Goal: Transaction & Acquisition: Subscribe to service/newsletter

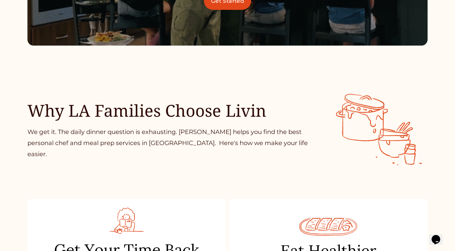
scroll to position [234, 0]
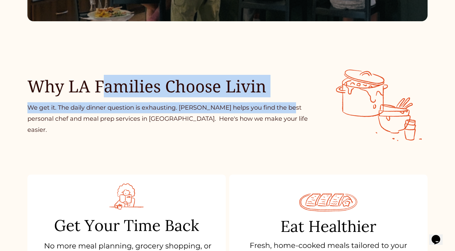
drag, startPoint x: 108, startPoint y: 86, endPoint x: 283, endPoint y: 115, distance: 177.7
click at [283, 115] on div "Why LA Families Choose Livin We get it. The daily dinner question is exhausting…" at bounding box center [227, 96] width 455 height 95
click at [283, 115] on p "We get it. The daily dinner question is exhausting. Livin helps you find the be…" at bounding box center [168, 118] width 283 height 33
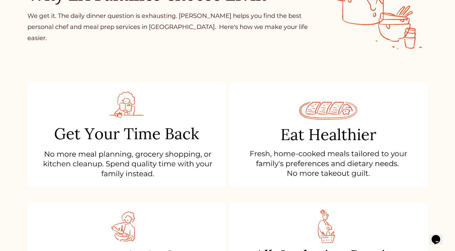
scroll to position [342, 0]
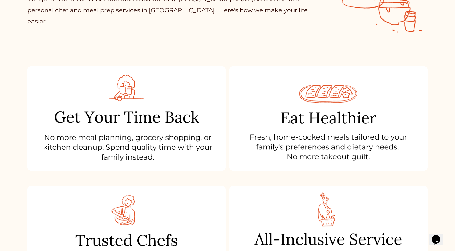
drag, startPoint x: 171, startPoint y: 150, endPoint x: 84, endPoint y: 105, distance: 99.0
click at [80, 102] on div at bounding box center [126, 118] width 198 height 104
drag, startPoint x: 66, startPoint y: 110, endPoint x: 172, endPoint y: 139, distance: 110.0
click at [172, 139] on div at bounding box center [126, 118] width 198 height 104
drag, startPoint x: 290, startPoint y: 150, endPoint x: 340, endPoint y: 153, distance: 50.6
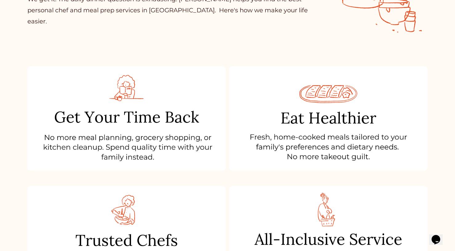
click at [339, 154] on div at bounding box center [328, 118] width 198 height 104
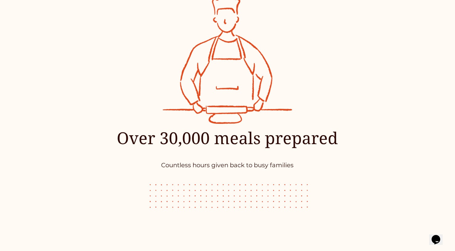
scroll to position [1219, 0]
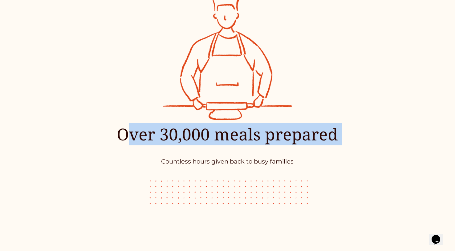
drag, startPoint x: 154, startPoint y: 141, endPoint x: 305, endPoint y: 153, distance: 151.5
click at [304, 154] on div "Over 30,000 meals prepared Countless hours given back to busy families" at bounding box center [227, 145] width 333 height 43
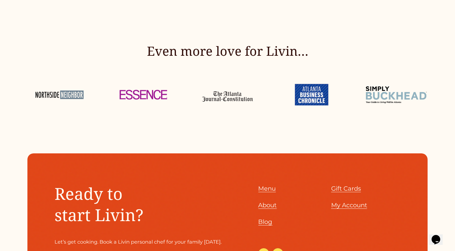
scroll to position [1425, 0]
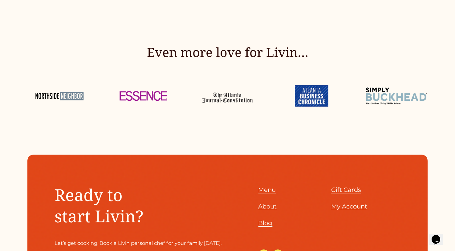
click at [265, 194] on span "Menu" at bounding box center [267, 189] width 18 height 7
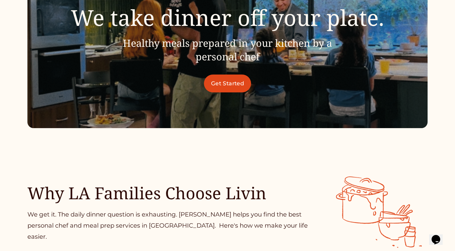
scroll to position [0, 0]
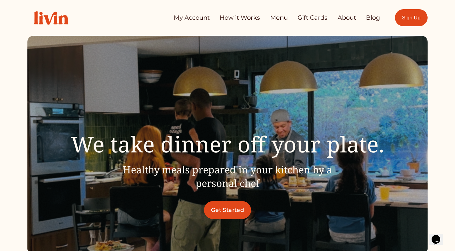
click at [373, 18] on link "Blog" at bounding box center [373, 18] width 14 height 12
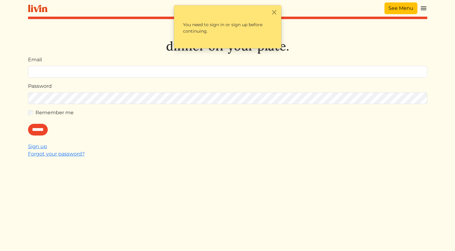
click at [409, 6] on link "See Menu" at bounding box center [401, 8] width 33 height 12
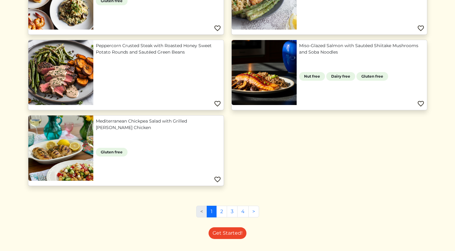
scroll to position [588, 0]
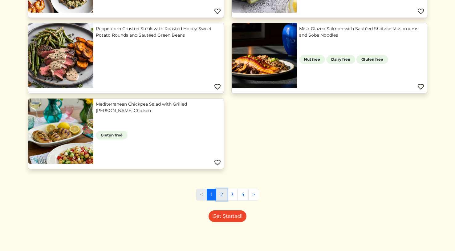
click at [223, 193] on link "2" at bounding box center [221, 195] width 11 height 12
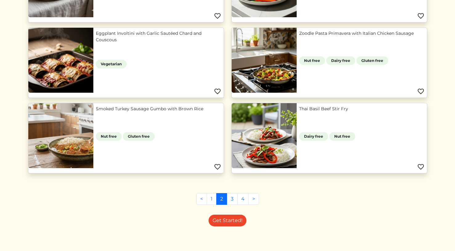
scroll to position [286, 0]
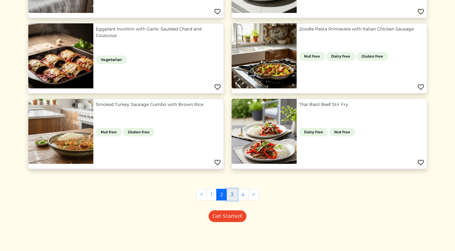
click at [231, 192] on link "3" at bounding box center [232, 195] width 11 height 12
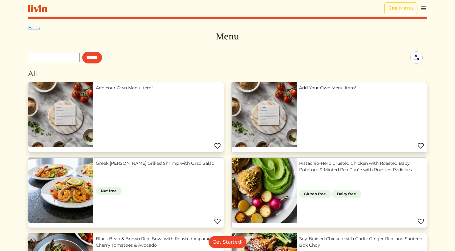
click at [190, 163] on link "Greek Lemon Herb Grilled Shrimp with Orzo Salad" at bounding box center [158, 163] width 125 height 6
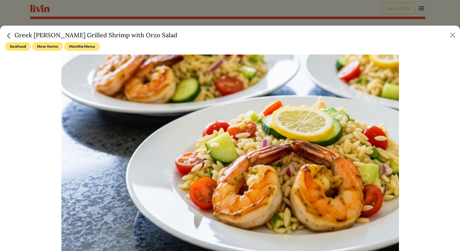
click at [84, 47] on span "Months Menu" at bounding box center [82, 46] width 36 height 9
click at [451, 35] on button "Close" at bounding box center [452, 35] width 10 height 10
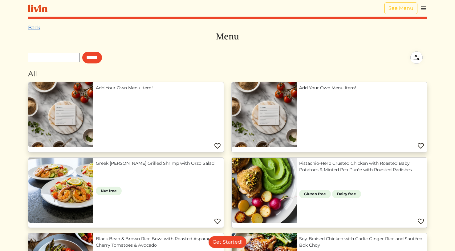
click at [28, 28] on link "Back" at bounding box center [34, 28] width 12 height 6
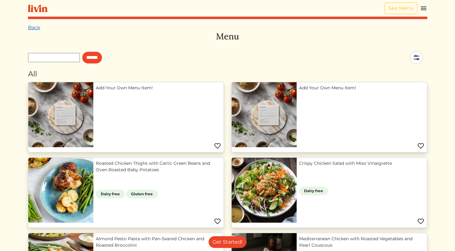
click at [33, 28] on link "Back" at bounding box center [34, 28] width 12 height 6
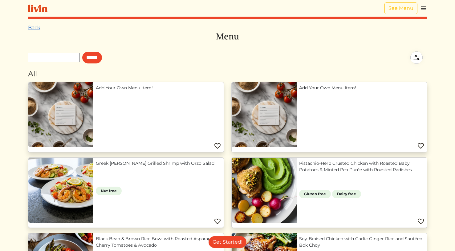
click at [31, 25] on link "Back" at bounding box center [34, 28] width 12 height 6
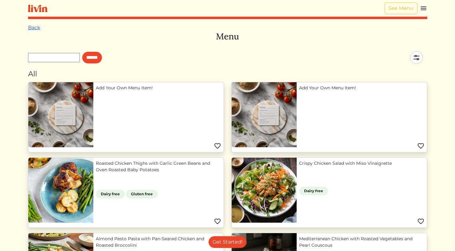
click at [33, 27] on link "Back" at bounding box center [34, 28] width 12 height 6
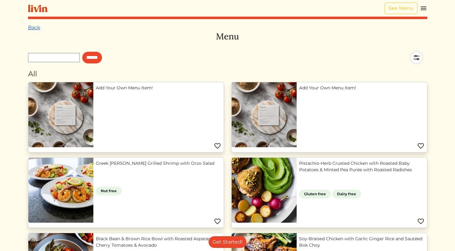
click at [34, 27] on link "Back" at bounding box center [34, 28] width 12 height 6
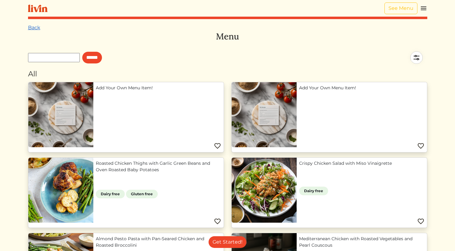
click at [34, 27] on link "Back" at bounding box center [34, 28] width 12 height 6
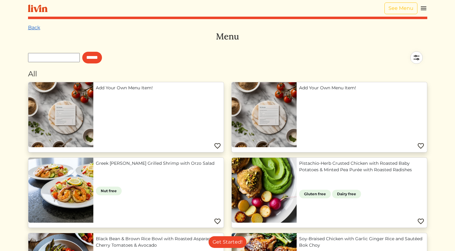
click at [35, 28] on link "Back" at bounding box center [34, 28] width 12 height 6
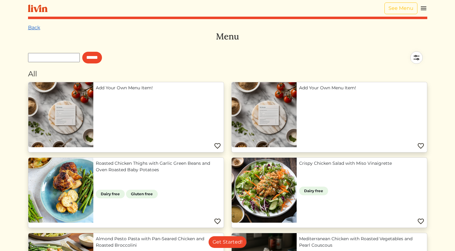
click at [35, 27] on link "Back" at bounding box center [34, 28] width 12 height 6
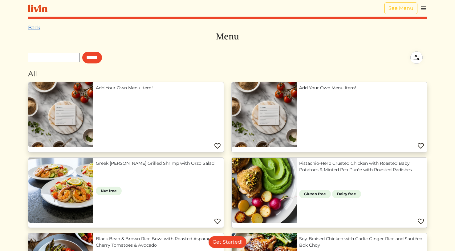
click at [34, 27] on link "Back" at bounding box center [34, 28] width 12 height 6
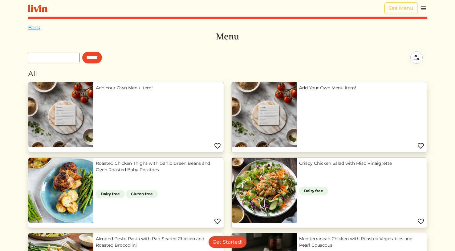
click at [43, 11] on img at bounding box center [37, 9] width 19 height 8
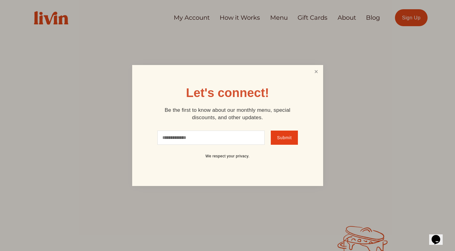
click at [318, 74] on link "Close" at bounding box center [316, 71] width 12 height 11
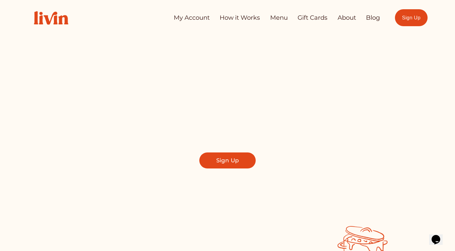
click at [223, 18] on link "How it Works" at bounding box center [240, 18] width 40 height 12
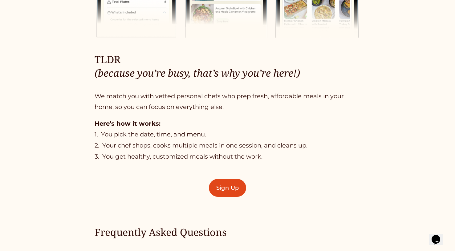
scroll to position [362, 0]
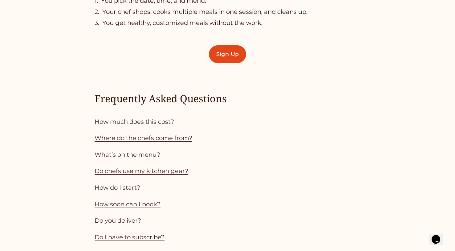
click at [164, 125] on link "How much does this cost?" at bounding box center [135, 121] width 80 height 7
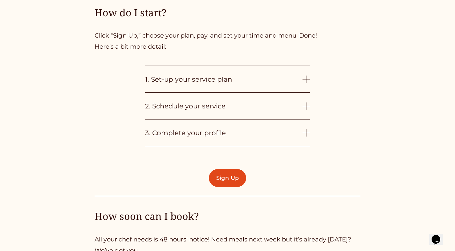
scroll to position [1447, 0]
click at [302, 83] on span "1. Set-up your service plan" at bounding box center [223, 79] width 157 height 8
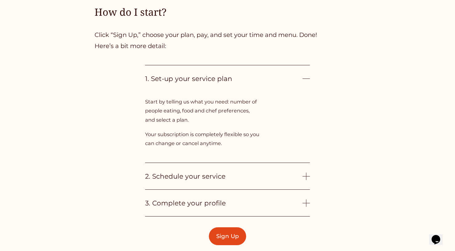
click at [304, 82] on div at bounding box center [306, 78] width 7 height 7
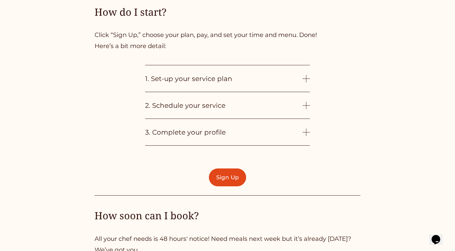
click at [305, 109] on div at bounding box center [306, 105] width 7 height 7
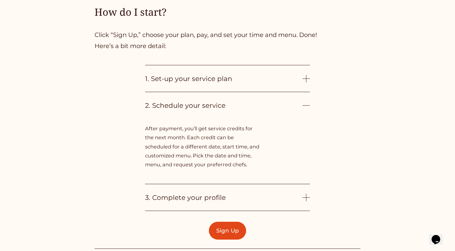
click at [305, 109] on div at bounding box center [306, 105] width 7 height 7
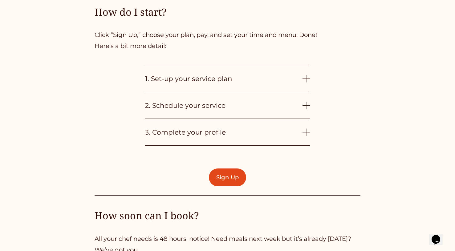
click at [308, 136] on div at bounding box center [306, 131] width 7 height 7
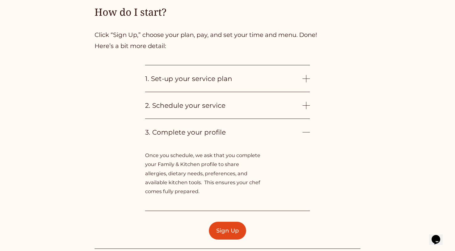
click at [307, 133] on div at bounding box center [306, 132] width 7 height 0
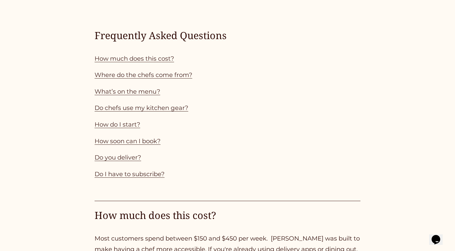
scroll to position [533, 0]
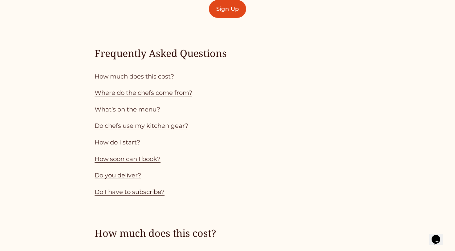
click at [124, 129] on link "Do chefs use my kitchen gear?" at bounding box center [142, 125] width 94 height 7
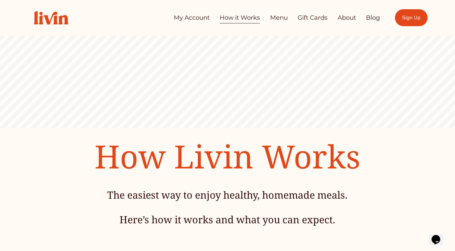
click at [313, 21] on link "Gift Cards" at bounding box center [313, 18] width 30 height 12
click at [345, 20] on link "About" at bounding box center [347, 18] width 18 height 12
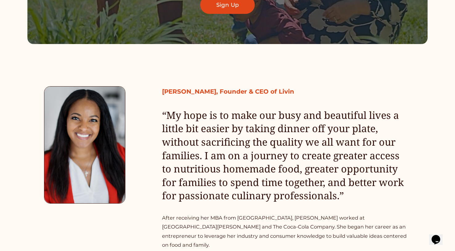
scroll to position [262, 0]
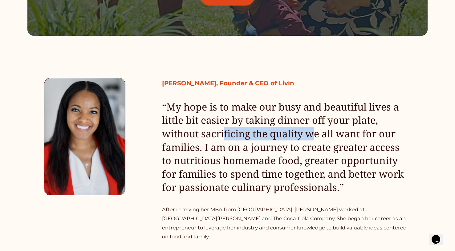
drag, startPoint x: 230, startPoint y: 136, endPoint x: 315, endPoint y: 135, distance: 85.1
click at [315, 135] on h4 "“My hope is to make our busy and beautiful lives a little bit easier by taking …" at bounding box center [286, 147] width 249 height 94
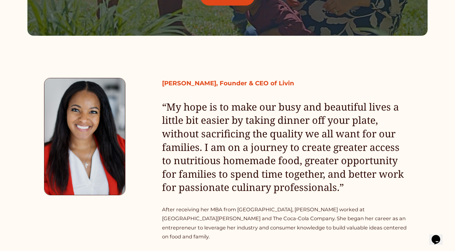
click at [306, 136] on h4 "“My hope is to make our busy and beautiful lives a little bit easier by taking …" at bounding box center [286, 147] width 249 height 94
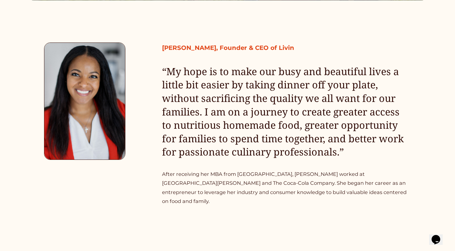
scroll to position [323, 0]
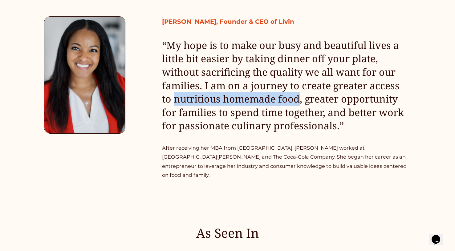
drag, startPoint x: 180, startPoint y: 102, endPoint x: 301, endPoint y: 100, distance: 121.1
click at [301, 100] on h4 "“My hope is to make our busy and beautiful lives a little bit easier by taking …" at bounding box center [286, 86] width 249 height 94
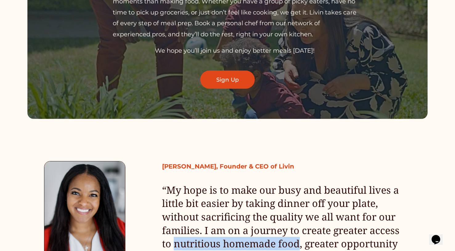
scroll to position [0, 0]
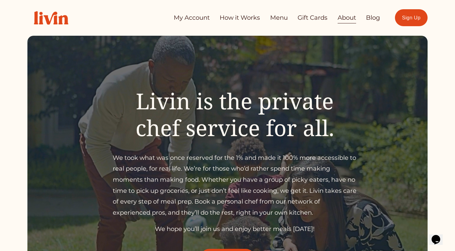
click at [353, 18] on link "About" at bounding box center [347, 18] width 18 height 12
click at [277, 16] on link "Menu" at bounding box center [279, 18] width 18 height 12
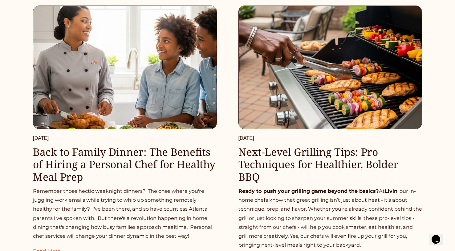
scroll to position [333, 0]
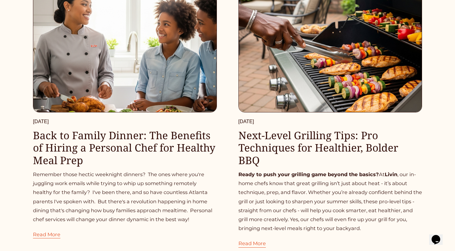
click at [169, 139] on link "Back to Family Dinner: The Benefits of Hiring a Personal Chef for Healthy Meal …" at bounding box center [124, 147] width 182 height 39
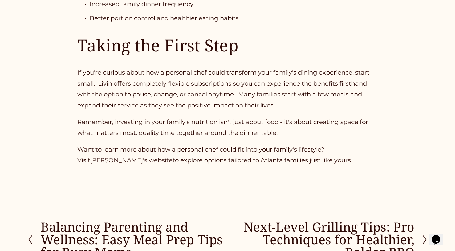
scroll to position [846, 0]
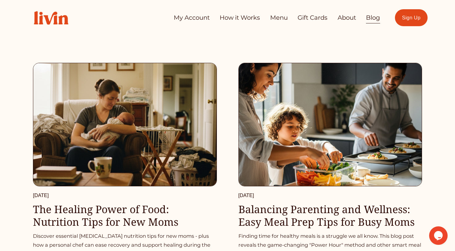
click at [185, 19] on link "My Account" at bounding box center [192, 18] width 36 height 12
click at [414, 20] on link "Sign Up" at bounding box center [411, 17] width 33 height 17
click at [226, 18] on link "How it Works" at bounding box center [240, 18] width 40 height 12
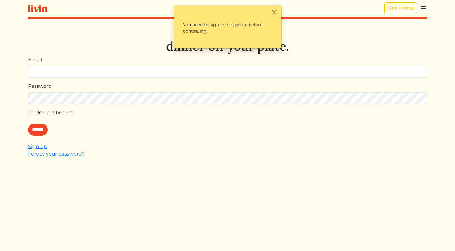
drag, startPoint x: 97, startPoint y: 75, endPoint x: 100, endPoint y: 74, distance: 3.2
click at [98, 75] on input "Email" at bounding box center [227, 72] width 399 height 12
click at [120, 57] on div "Email" at bounding box center [227, 67] width 399 height 22
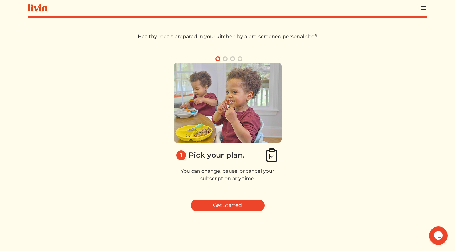
click at [225, 58] on button "button" at bounding box center [225, 58] width 7 height 7
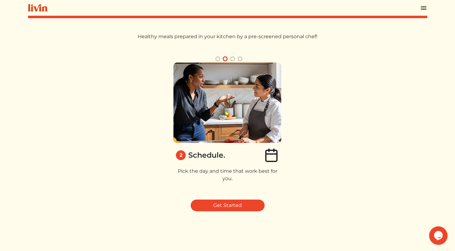
click at [233, 59] on button "button" at bounding box center [232, 58] width 7 height 7
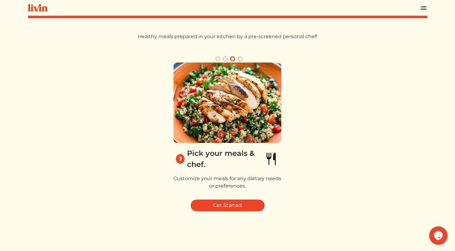
click at [242, 59] on button "button" at bounding box center [239, 58] width 7 height 7
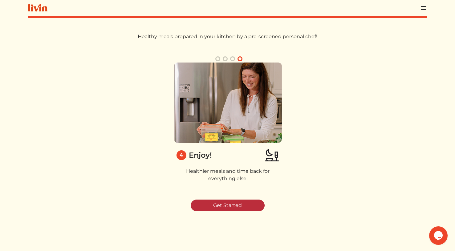
click at [245, 206] on link "Get Started" at bounding box center [228, 206] width 74 height 12
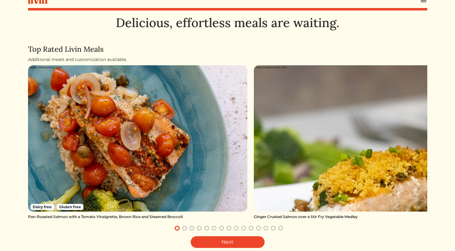
scroll to position [7, 0]
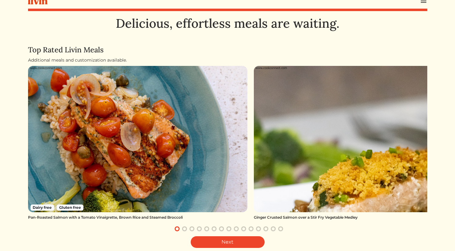
click at [185, 228] on button "button" at bounding box center [184, 228] width 7 height 7
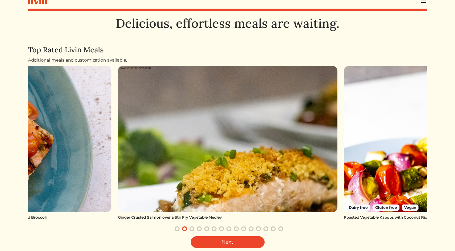
click at [193, 229] on button "button" at bounding box center [191, 228] width 7 height 7
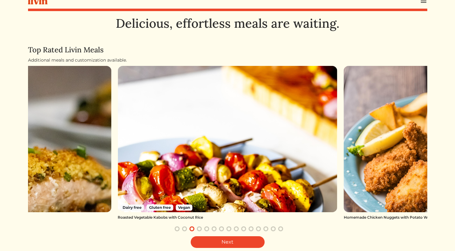
click at [200, 229] on button "button" at bounding box center [199, 228] width 7 height 7
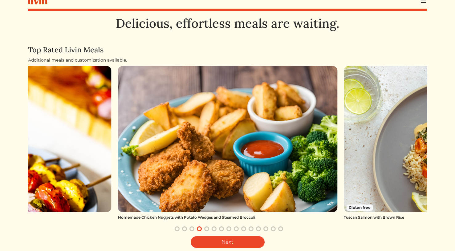
click at [206, 228] on button "button" at bounding box center [206, 228] width 7 height 7
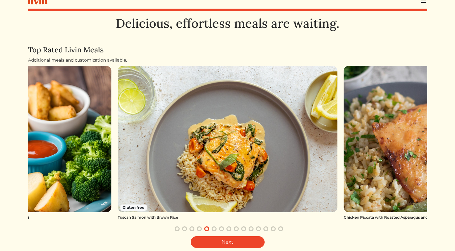
click at [213, 228] on button "button" at bounding box center [213, 228] width 7 height 7
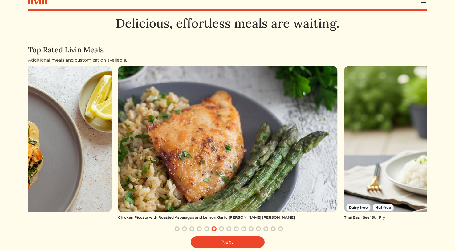
click at [219, 178] on img at bounding box center [228, 139] width 220 height 146
click at [218, 241] on link "Next" at bounding box center [228, 242] width 74 height 12
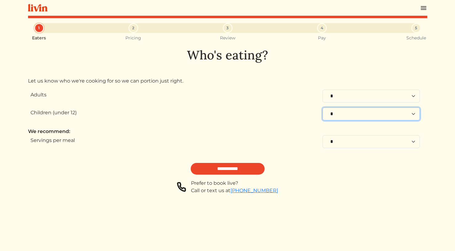
click at [404, 113] on select "* * * * * * * * * * **" at bounding box center [371, 114] width 97 height 13
select select "*"
click at [323, 108] on select "* * * * * * * * * * **" at bounding box center [371, 114] width 97 height 13
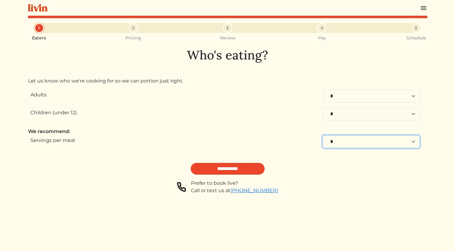
click at [362, 141] on select "* * * * * * * * **" at bounding box center [371, 141] width 97 height 13
select select "*"
click at [323, 135] on select "* * * * * * * * **" at bounding box center [371, 141] width 97 height 13
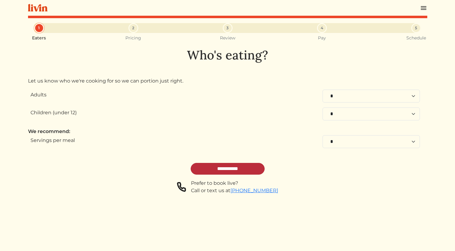
click at [210, 169] on input "**********" at bounding box center [228, 169] width 74 height 12
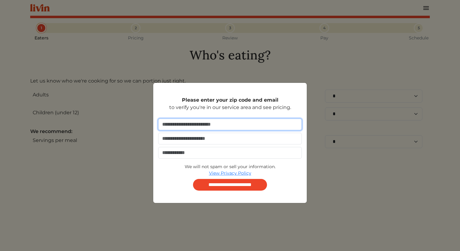
click at [211, 122] on input "number" at bounding box center [230, 125] width 144 height 12
type input "*****"
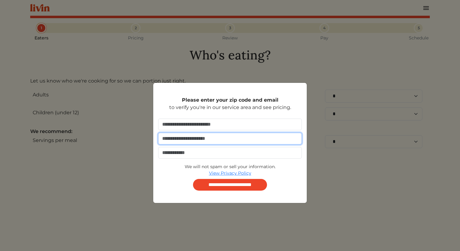
click at [200, 136] on input "email" at bounding box center [230, 139] width 144 height 12
type input "**********"
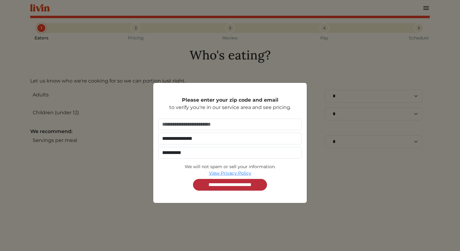
click at [218, 186] on input "**********" at bounding box center [230, 185] width 74 height 12
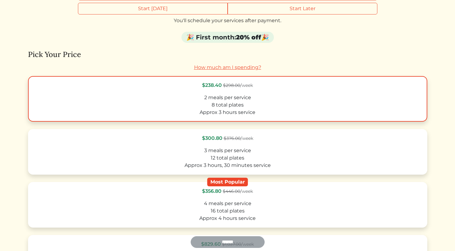
scroll to position [163, 0]
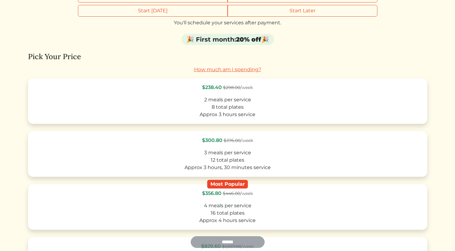
click at [218, 72] on link "How much am I spending?" at bounding box center [227, 70] width 67 height 6
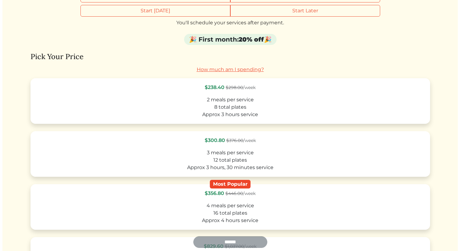
scroll to position [0, 0]
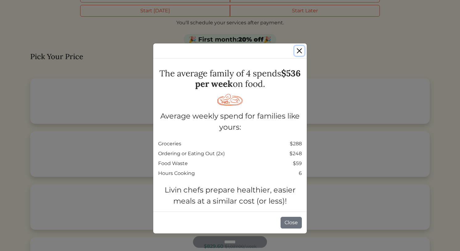
click at [299, 51] on button "Close" at bounding box center [299, 51] width 10 height 10
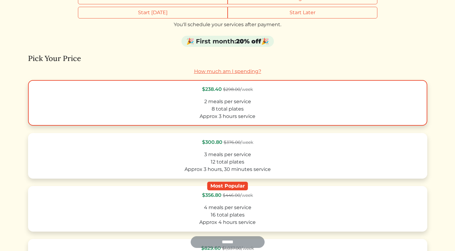
scroll to position [163, 0]
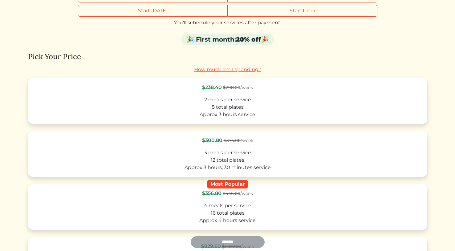
click at [236, 70] on link "How much am I spending?" at bounding box center [227, 70] width 67 height 6
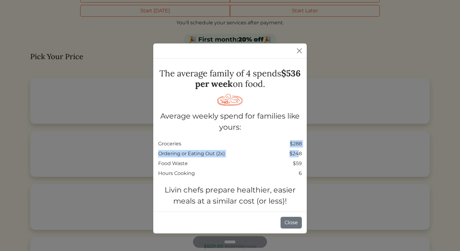
drag, startPoint x: 283, startPoint y: 141, endPoint x: 297, endPoint y: 156, distance: 20.1
click at [297, 156] on div "Groceries $288 Ordering or Eating Out (2x) $248 Food Waste $59 Hours Cooking 6" at bounding box center [230, 158] width 144 height 37
click at [276, 145] on div "Groceries $288" at bounding box center [230, 143] width 144 height 7
drag, startPoint x: 161, startPoint y: 174, endPoint x: 301, endPoint y: 173, distance: 140.5
click at [301, 173] on div "Hours Cooking 6" at bounding box center [230, 173] width 144 height 7
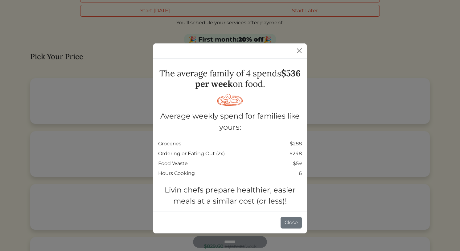
click at [289, 173] on div "Hours Cooking 6" at bounding box center [230, 173] width 144 height 7
drag, startPoint x: 158, startPoint y: 155, endPoint x: 301, endPoint y: 153, distance: 142.7
click at [301, 153] on div "Ordering or Eating Out (2x) $248" at bounding box center [230, 153] width 144 height 7
click at [298, 52] on button "Close" at bounding box center [299, 51] width 10 height 10
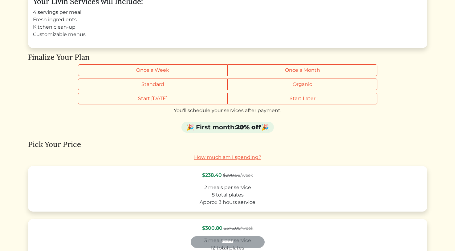
scroll to position [47, 0]
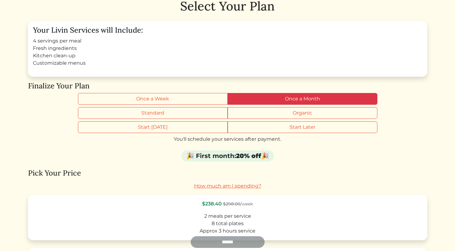
click at [268, 97] on label "Once a Month" at bounding box center [303, 99] width 150 height 12
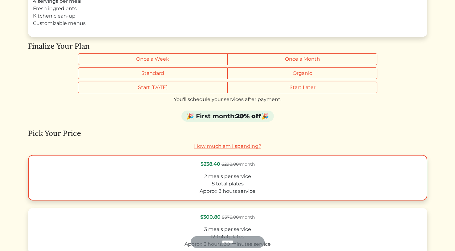
scroll to position [86, 0]
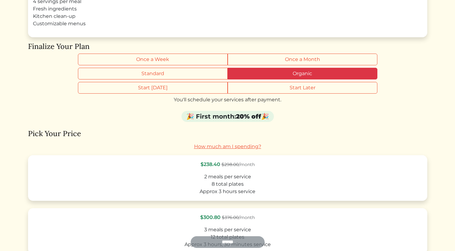
click at [264, 76] on label "Organic" at bounding box center [303, 74] width 150 height 12
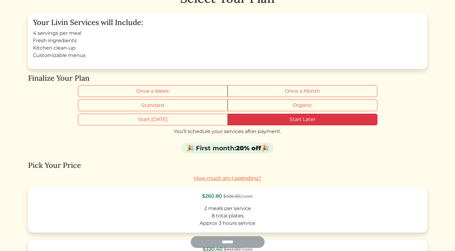
scroll to position [31, 0]
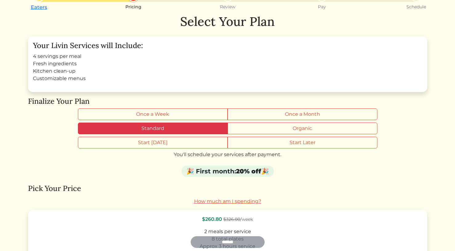
click at [187, 128] on label "Standard" at bounding box center [153, 129] width 150 height 12
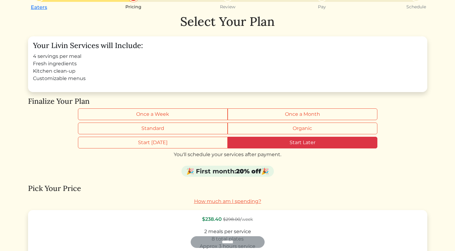
click at [319, 144] on label "Start Later" at bounding box center [303, 143] width 150 height 12
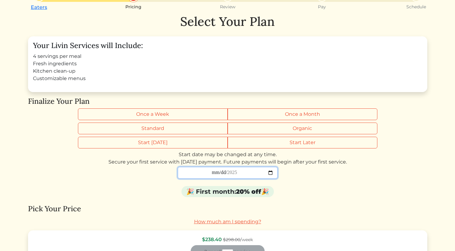
click at [254, 172] on input "date" at bounding box center [228, 173] width 100 height 12
type input "**********"
click at [340, 191] on div "🎉 First month: 20% off 🎉" at bounding box center [227, 193] width 399 height 14
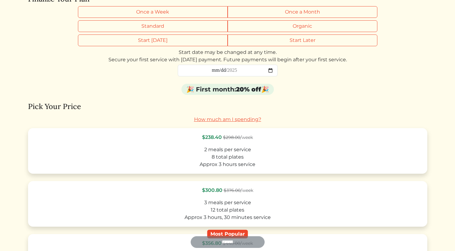
scroll to position [132, 0]
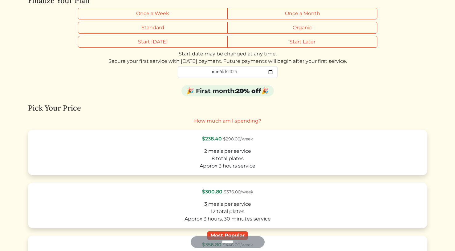
click at [205, 120] on link "How much am I spending?" at bounding box center [227, 121] width 67 height 6
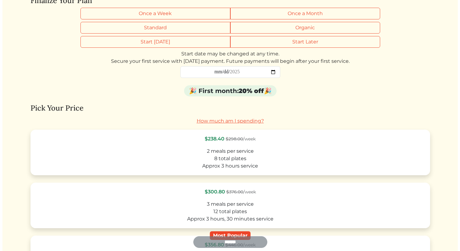
scroll to position [0, 0]
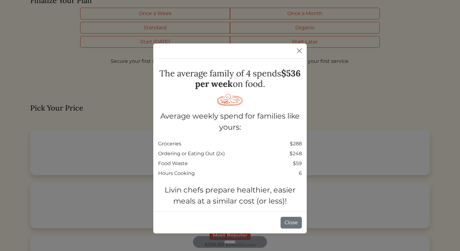
drag, startPoint x: 295, startPoint y: 157, endPoint x: 295, endPoint y: 163, distance: 5.9
click at [298, 163] on div "Groceries $288 Ordering or Eating Out (2x) $248 Food Waste $59 Hours Cooking 6" at bounding box center [230, 158] width 144 height 37
drag, startPoint x: 295, startPoint y: 163, endPoint x: 301, endPoint y: 164, distance: 6.8
click at [301, 164] on div "$59" at bounding box center [297, 163] width 9 height 7
drag, startPoint x: 283, startPoint y: 152, endPoint x: 301, endPoint y: 153, distance: 18.5
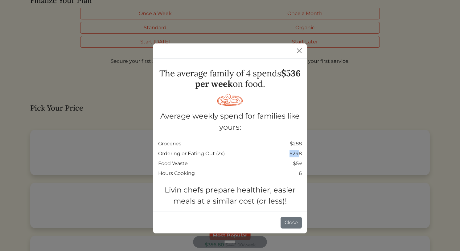
click at [300, 153] on div "Ordering or Eating Out (2x) $248" at bounding box center [230, 153] width 144 height 7
drag, startPoint x: 304, startPoint y: 153, endPoint x: 284, endPoint y: 155, distance: 19.5
click at [285, 154] on div "The average family of 4 spends $536 per week on food. Average weekly spend for …" at bounding box center [229, 135] width 153 height 153
drag, startPoint x: 226, startPoint y: 156, endPoint x: 205, endPoint y: 157, distance: 21.0
click at [205, 157] on div "Ordering or Eating Out (2x) $248" at bounding box center [230, 153] width 144 height 7
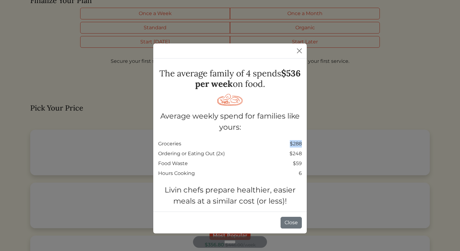
drag, startPoint x: 278, startPoint y: 140, endPoint x: 302, endPoint y: 144, distance: 24.3
click at [302, 144] on div "The average family of 4 spends $536 per week on food. Average weekly spend for …" at bounding box center [229, 135] width 153 height 153
click at [270, 147] on div "Groceries $288" at bounding box center [230, 143] width 144 height 7
drag, startPoint x: 157, startPoint y: 142, endPoint x: 303, endPoint y: 155, distance: 146.3
click at [303, 155] on div "The average family of 4 spends $536 per week on food. Average weekly spend for …" at bounding box center [229, 135] width 153 height 153
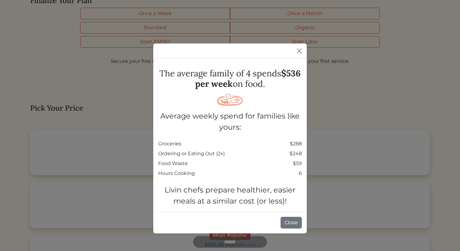
click at [255, 146] on div "Groceries $288" at bounding box center [230, 143] width 144 height 7
drag, startPoint x: 300, startPoint y: 141, endPoint x: 155, endPoint y: 142, distance: 145.5
click at [155, 142] on div "The average family of 4 spends $536 per week on food. Average weekly spend for …" at bounding box center [229, 135] width 153 height 153
drag, startPoint x: 158, startPoint y: 153, endPoint x: 300, endPoint y: 153, distance: 142.1
click at [300, 153] on div "Ordering or Eating Out (2x) $248" at bounding box center [230, 153] width 144 height 7
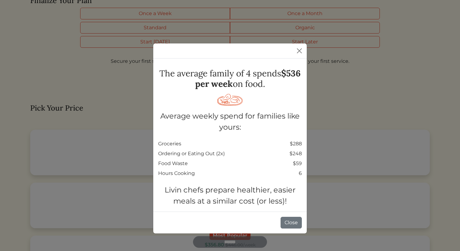
drag, startPoint x: 251, startPoint y: 147, endPoint x: 252, endPoint y: 143, distance: 4.0
click at [251, 147] on div "Groceries $288" at bounding box center [230, 143] width 144 height 7
drag, startPoint x: 258, startPoint y: 143, endPoint x: 304, endPoint y: 153, distance: 46.5
click at [304, 153] on div "The average family of 4 spends $536 per week on food. Average weekly spend for …" at bounding box center [229, 135] width 153 height 153
click at [303, 153] on div "The average family of 4 spends $536 per week on food. Average weekly spend for …" at bounding box center [229, 135] width 153 height 153
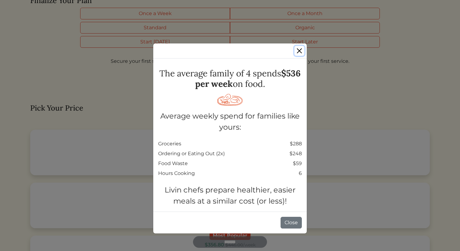
click at [296, 51] on button "Close" at bounding box center [299, 51] width 10 height 10
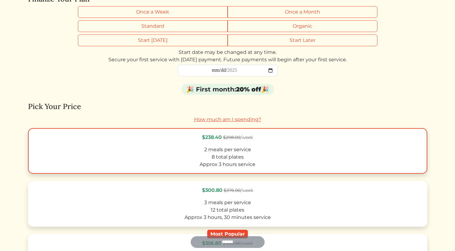
scroll to position [190, 0]
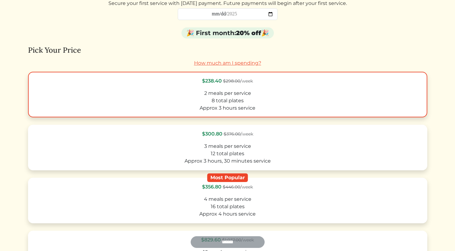
click at [278, 88] on label "$238.40 $298.00 /week 2 meals per service 8 total plates Approx 3 hours service" at bounding box center [227, 95] width 399 height 46
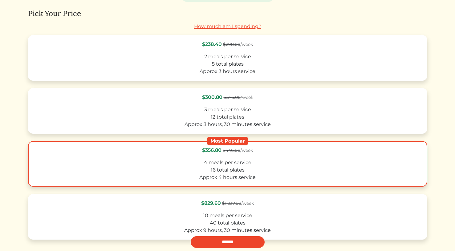
scroll to position [299, 0]
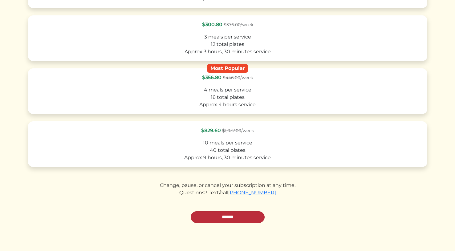
click at [240, 220] on input "******" at bounding box center [228, 217] width 74 height 12
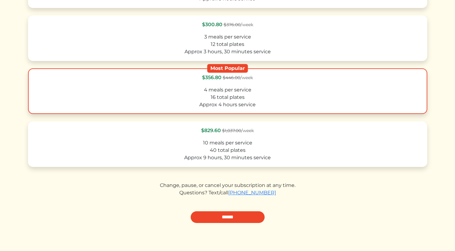
scroll to position [259, 0]
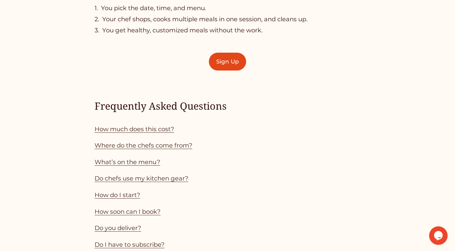
scroll to position [506, 0]
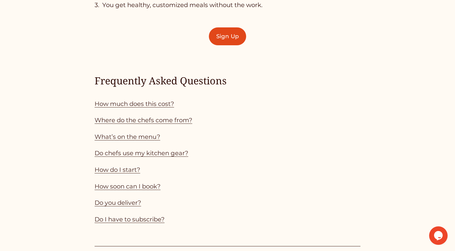
click at [151, 108] on link "How much does this cost?" at bounding box center [135, 103] width 80 height 7
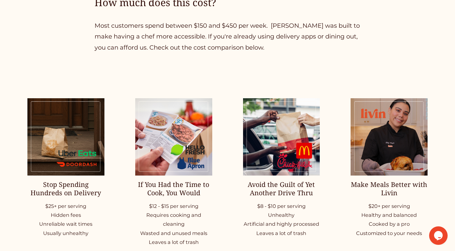
scroll to position [764, 0]
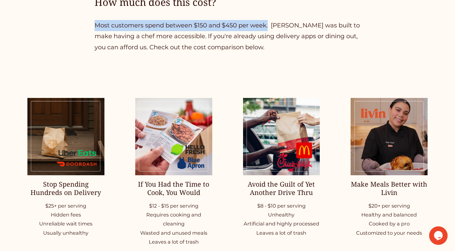
drag, startPoint x: 96, startPoint y: 32, endPoint x: 270, endPoint y: 35, distance: 173.2
click at [270, 35] on p "Most customers spend between $150 and $450 per week. [PERSON_NAME] was built to…" at bounding box center [228, 36] width 266 height 33
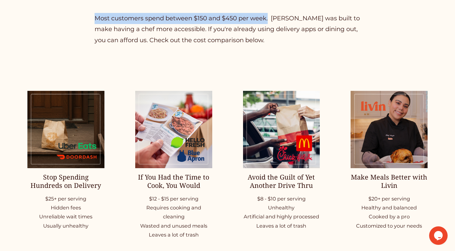
scroll to position [772, 0]
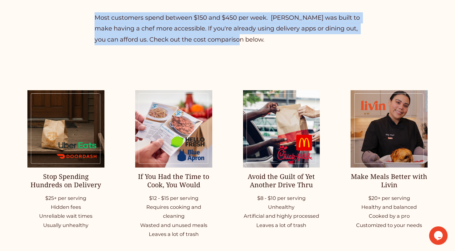
drag, startPoint x: 282, startPoint y: 51, endPoint x: 97, endPoint y: 17, distance: 188.3
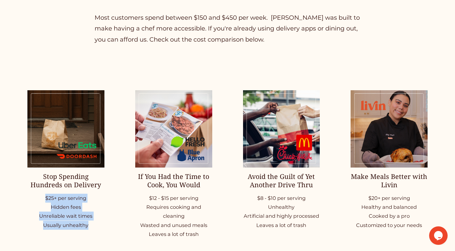
drag, startPoint x: 41, startPoint y: 203, endPoint x: 97, endPoint y: 228, distance: 60.8
click at [97, 228] on p "$25+ per serving Hidden fees Unreliable wait times Usually unhealthy" at bounding box center [65, 212] width 77 height 36
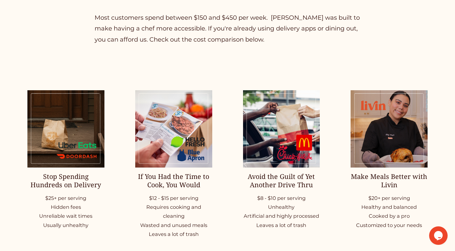
click at [90, 219] on p "$25+ per serving Hidden fees Unreliable wait times Usually unhealthy" at bounding box center [65, 212] width 77 height 36
drag, startPoint x: 53, startPoint y: 212, endPoint x: 97, endPoint y: 229, distance: 47.5
click at [97, 229] on p "$25+ per serving Hidden fees Unreliable wait times Usually unhealthy" at bounding box center [65, 212] width 77 height 36
drag, startPoint x: 157, startPoint y: 202, endPoint x: 187, endPoint y: 220, distance: 35.0
click at [186, 222] on p "$12 - $15 per serving Requires cooking and cleaning Wasted and unused meals Lea…" at bounding box center [173, 216] width 77 height 45
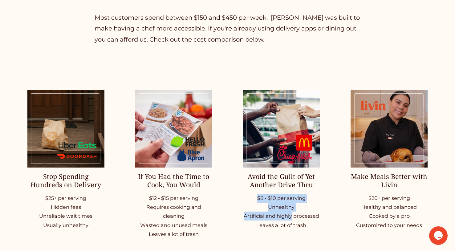
drag, startPoint x: 255, startPoint y: 199, endPoint x: 299, endPoint y: 221, distance: 48.6
click at [293, 222] on p "$8 - $10 per serving Unhealthy Artificial and highly processed Leaves a lot of …" at bounding box center [281, 212] width 77 height 36
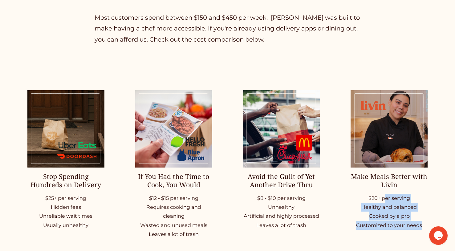
drag, startPoint x: 387, startPoint y: 200, endPoint x: 418, endPoint y: 230, distance: 43.4
click at [421, 230] on p "$20+ per serving Healthy and balanced Cooked by a pro Customized to your needs" at bounding box center [389, 212] width 77 height 36
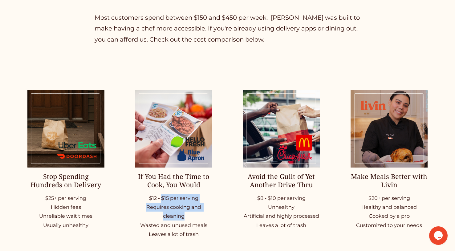
drag, startPoint x: 161, startPoint y: 205, endPoint x: 182, endPoint y: 209, distance: 21.4
click at [184, 217] on p "$12 - $15 per serving Requires cooking and cleaning Wasted and unused meals Lea…" at bounding box center [173, 216] width 77 height 45
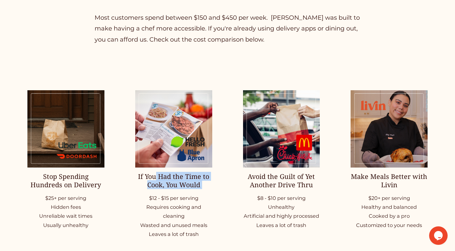
drag, startPoint x: 158, startPoint y: 181, endPoint x: 205, endPoint y: 199, distance: 49.4
click at [206, 198] on div "If You Had the Time to Cook, You Would $12 - $15 per serving Requires cooking a…" at bounding box center [173, 205] width 77 height 67
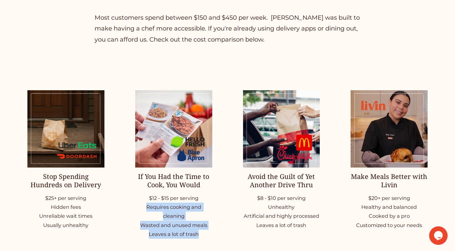
drag, startPoint x: 147, startPoint y: 213, endPoint x: 202, endPoint y: 238, distance: 60.0
click at [202, 238] on p "$12 - $15 per serving Requires cooking and cleaning Wasted and unused meals Lea…" at bounding box center [173, 216] width 77 height 45
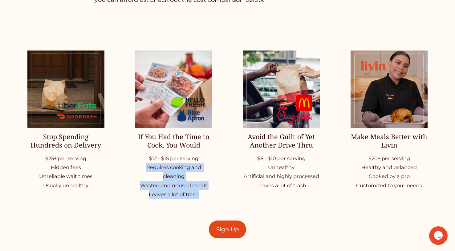
scroll to position [811, 0]
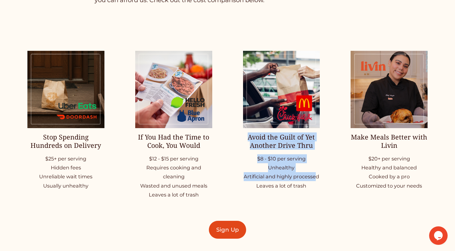
drag, startPoint x: 249, startPoint y: 144, endPoint x: 314, endPoint y: 181, distance: 75.0
click at [314, 182] on div "Avoid the Guilt of Yet Another Drive Thru $8 - $10 per serving Unhealthy Artifi…" at bounding box center [281, 162] width 77 height 58
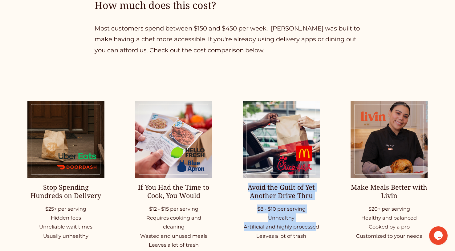
scroll to position [755, 0]
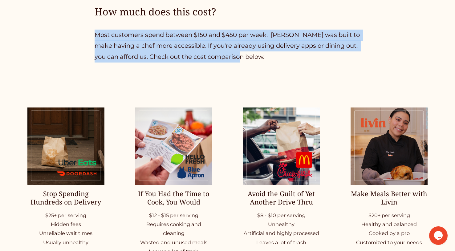
drag, startPoint x: 90, startPoint y: 38, endPoint x: 274, endPoint y: 57, distance: 184.6
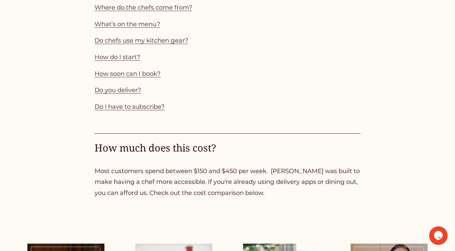
scroll to position [607, 0]
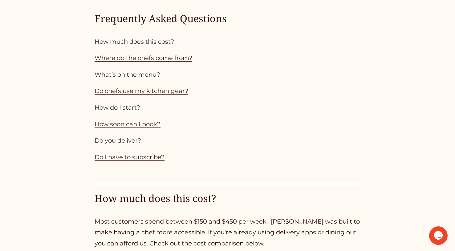
click at [108, 62] on link "Where do the chefs come from?" at bounding box center [144, 57] width 98 height 7
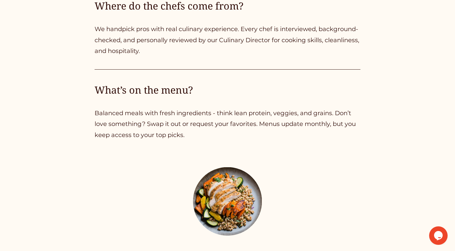
scroll to position [1098, 0]
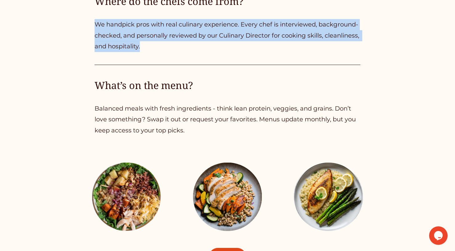
drag, startPoint x: 88, startPoint y: 28, endPoint x: 195, endPoint y: 52, distance: 109.1
click at [194, 52] on p "We handpick pros with real culinary experience. Every chef is interviewed, back…" at bounding box center [228, 35] width 266 height 33
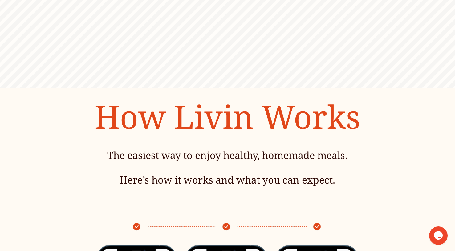
scroll to position [0, 0]
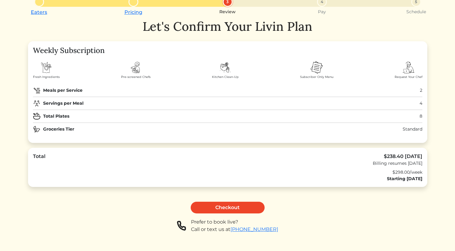
scroll to position [39, 0]
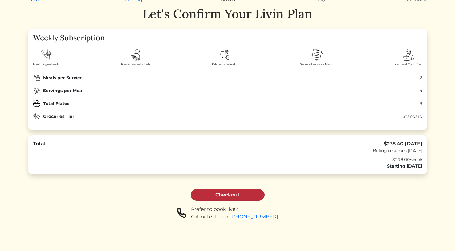
click at [224, 200] on link "Checkout" at bounding box center [228, 195] width 74 height 12
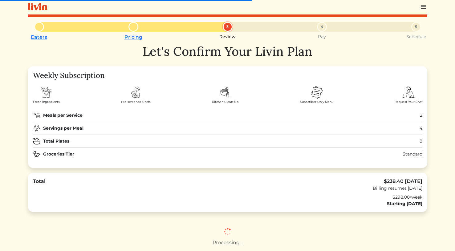
scroll to position [0, 0]
